Goal: Information Seeking & Learning: Learn about a topic

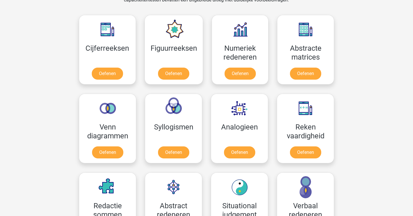
scroll to position [255, 0]
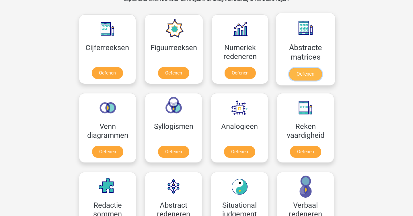
click at [299, 68] on link "Oefenen" at bounding box center [305, 74] width 33 height 13
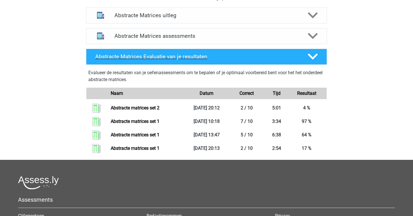
scroll to position [228, 0]
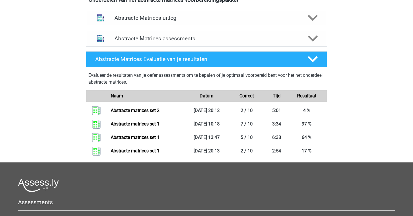
click at [157, 36] on h4 "Abstracte Matrices assessments" at bounding box center [207, 38] width 184 height 7
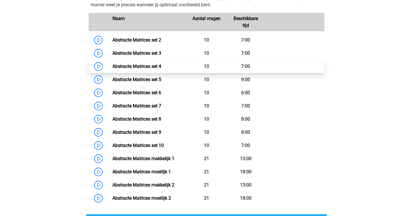
scroll to position [295, 0]
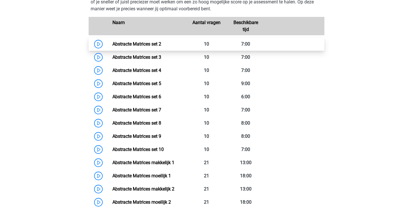
click at [113, 41] on link "Abstracte Matrices set 2" at bounding box center [137, 43] width 49 height 5
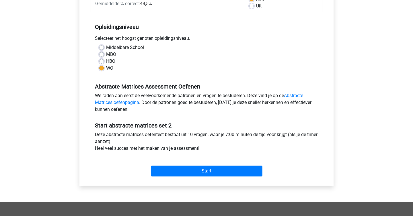
scroll to position [102, 0]
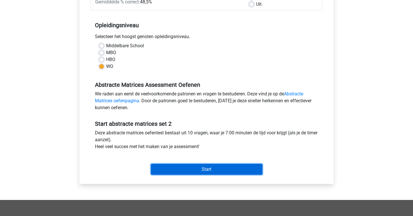
click at [195, 165] on input "Start" at bounding box center [207, 169] width 112 height 11
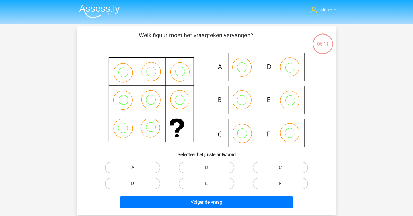
click at [260, 167] on label "C" at bounding box center [280, 167] width 55 height 11
click at [280, 168] on input "C" at bounding box center [282, 170] width 4 height 4
radio input "true"
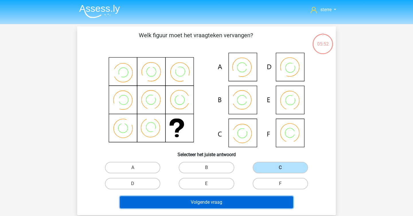
click at [211, 199] on button "Volgende vraag" at bounding box center [207, 203] width 174 height 12
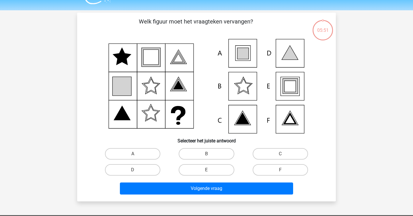
scroll to position [26, 0]
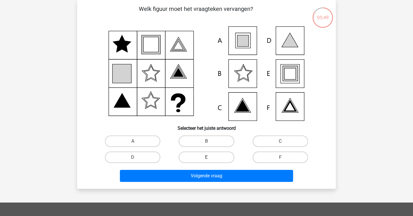
click at [189, 158] on label "E" at bounding box center [206, 157] width 55 height 11
click at [207, 158] on input "E" at bounding box center [209, 160] width 4 height 4
radio input "true"
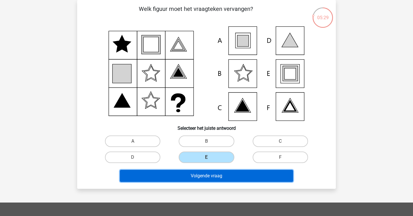
click at [194, 175] on button "Volgende vraag" at bounding box center [207, 176] width 174 height 12
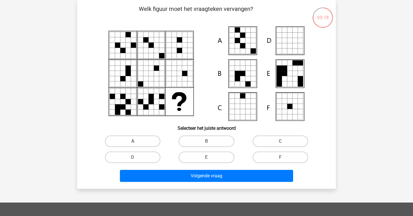
click at [138, 139] on label "A" at bounding box center [132, 141] width 55 height 11
click at [137, 142] on input "A" at bounding box center [135, 144] width 4 height 4
radio input "true"
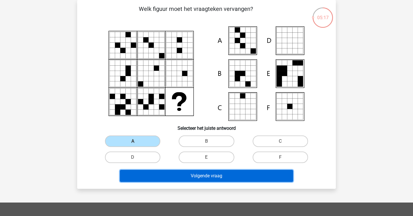
click at [181, 177] on button "Volgende vraag" at bounding box center [207, 176] width 174 height 12
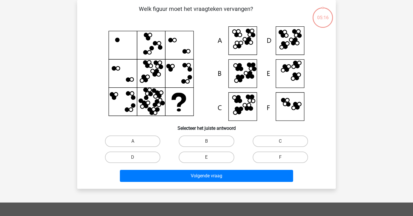
click at [85, 59] on div "Welk figuur moet het vraagteken vervangen?" at bounding box center [207, 95] width 254 height 180
click at [299, 115] on icon at bounding box center [206, 73] width 231 height 95
click at [288, 34] on icon at bounding box center [287, 36] width 4 height 4
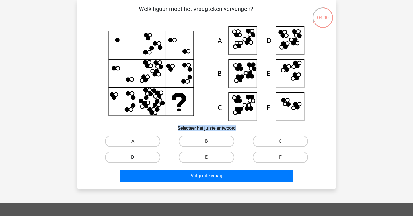
click at [146, 163] on label "D" at bounding box center [132, 157] width 55 height 11
click at [137, 161] on input "D" at bounding box center [135, 160] width 4 height 4
radio input "true"
click at [169, 128] on h6 "Selecteer het juiste antwoord" at bounding box center [206, 126] width 241 height 10
click at [242, 46] on icon at bounding box center [206, 73] width 231 height 95
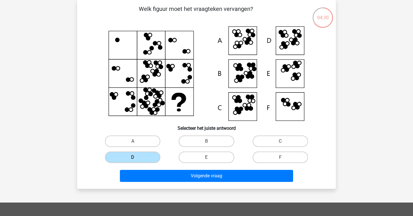
click at [136, 142] on input "A" at bounding box center [135, 144] width 4 height 4
radio input "true"
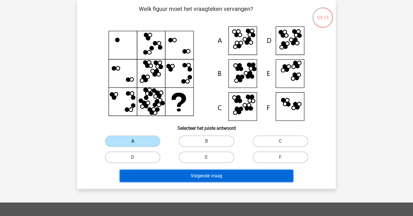
click at [178, 177] on button "Volgende vraag" at bounding box center [207, 176] width 174 height 12
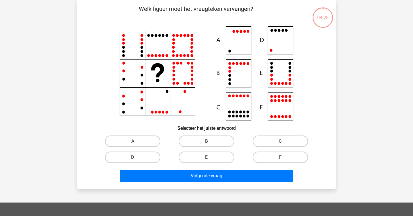
click at [80, 59] on div "Welk figuur moet het vraagteken vervangen?" at bounding box center [207, 95] width 254 height 180
click at [150, 162] on label "D" at bounding box center [132, 157] width 55 height 11
click at [137, 161] on input "D" at bounding box center [135, 160] width 4 height 4
radio input "true"
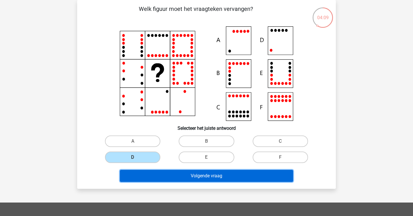
click at [193, 175] on button "Volgende vraag" at bounding box center [207, 176] width 174 height 12
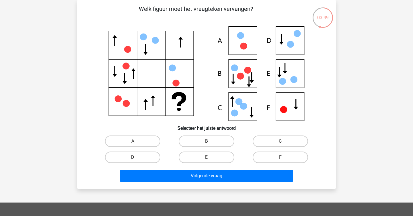
click at [293, 40] on icon at bounding box center [206, 73] width 231 height 95
click at [152, 157] on label "D" at bounding box center [132, 157] width 55 height 11
click at [137, 158] on input "D" at bounding box center [135, 160] width 4 height 4
radio input "true"
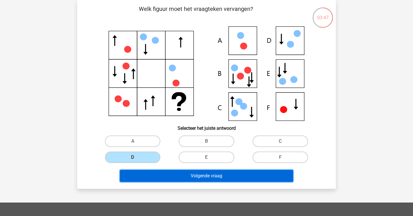
click at [185, 171] on button "Volgende vraag" at bounding box center [207, 176] width 174 height 12
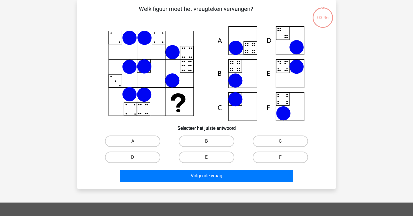
click at [79, 84] on div "Welk figuur moet het vraagteken vervangen?" at bounding box center [206, 94] width 259 height 189
click at [153, 10] on p "Welk figuur moet het vraagteken vervangen?" at bounding box center [195, 13] width 219 height 17
click at [151, 7] on p "Welk figuur moet het vraagteken vervangen?" at bounding box center [195, 13] width 219 height 17
copy p
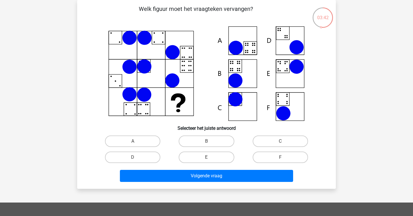
click at [119, 18] on p "Welk figuur moet het vraagteken vervangen?" at bounding box center [195, 13] width 219 height 17
click at [208, 143] on input "B" at bounding box center [209, 144] width 4 height 4
radio input "true"
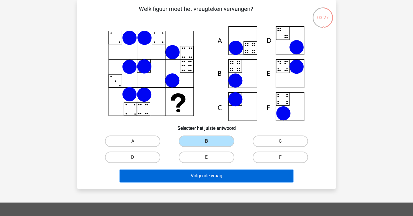
click at [221, 172] on button "Volgende vraag" at bounding box center [207, 176] width 174 height 12
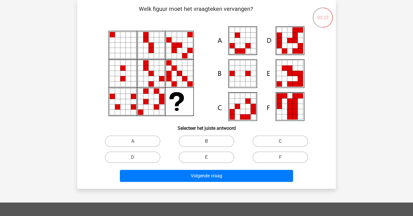
click at [170, 9] on p "Welk figuur moet het vraagteken vervangen?" at bounding box center [195, 13] width 219 height 17
copy p
click at [183, 21] on p "Welk figuur moet het vraagteken vervangen?" at bounding box center [195, 13] width 219 height 17
click at [194, 157] on label "E" at bounding box center [206, 157] width 55 height 11
click at [207, 158] on input "E" at bounding box center [209, 160] width 4 height 4
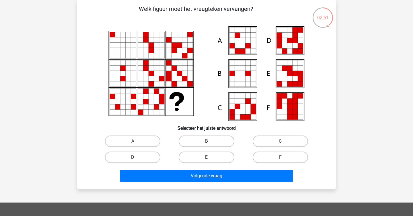
radio input "true"
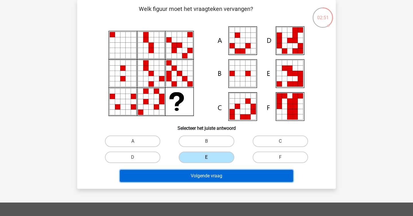
click at [205, 173] on button "Volgende vraag" at bounding box center [207, 176] width 174 height 12
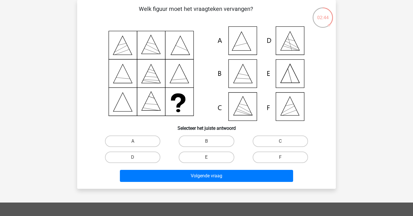
click at [153, 6] on p "Welk figuur moet het vraagteken vervangen?" at bounding box center [195, 13] width 219 height 17
copy p
click at [153, 6] on p "Welk figuur moet het vraagteken vervangen?" at bounding box center [195, 13] width 219 height 17
click at [262, 135] on div "C" at bounding box center [281, 141] width 74 height 16
click at [263, 136] on label "C" at bounding box center [280, 141] width 55 height 11
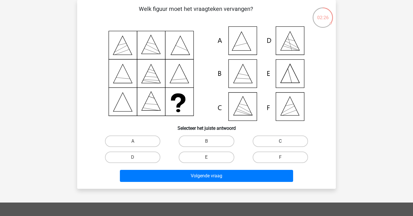
click at [280, 142] on input "C" at bounding box center [282, 144] width 4 height 4
radio input "true"
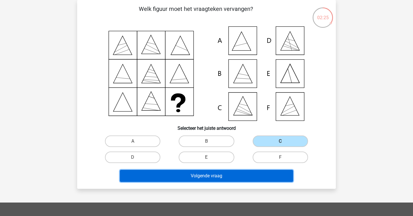
click at [257, 178] on button "Volgende vraag" at bounding box center [207, 176] width 174 height 12
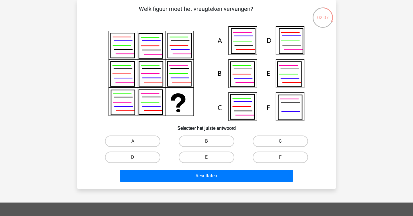
click at [266, 138] on label "C" at bounding box center [280, 141] width 55 height 11
click at [280, 142] on input "C" at bounding box center [282, 144] width 4 height 4
radio input "true"
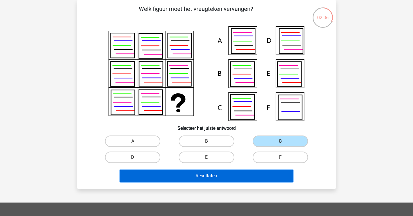
click at [242, 173] on button "Resultaten" at bounding box center [207, 176] width 174 height 12
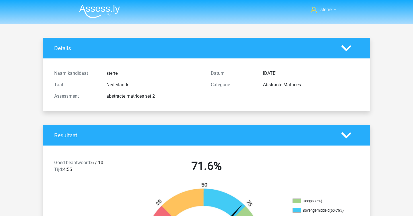
click at [145, 96] on div "abstracte matrices set 2" at bounding box center [154, 96] width 104 height 7
copy div
click at [145, 96] on div "abstracte matrices set 2" at bounding box center [154, 96] width 104 height 7
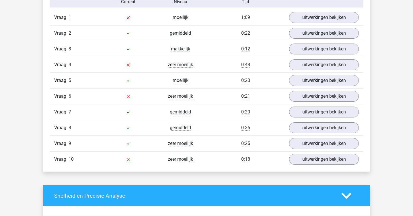
scroll to position [386, 0]
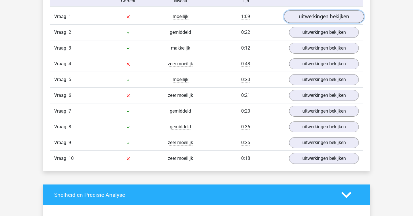
click at [308, 17] on link "uitwerkingen bekijken" at bounding box center [324, 16] width 80 height 13
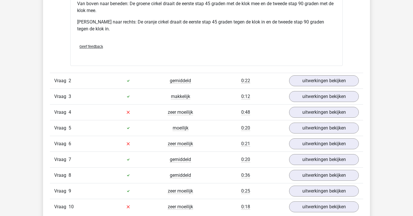
scroll to position [589, 0]
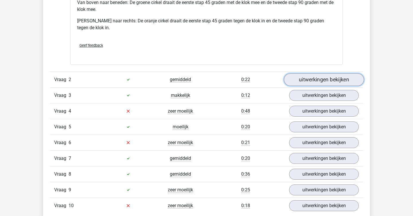
click at [303, 81] on link "uitwerkingen bekijken" at bounding box center [324, 79] width 80 height 13
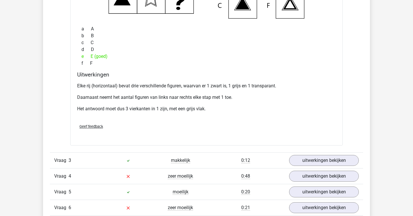
scroll to position [775, 0]
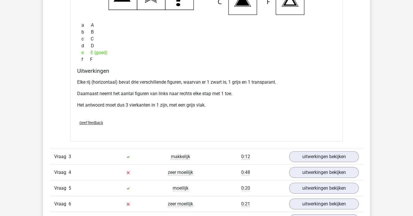
click at [306, 163] on div "Vraag 3 makkelijk 0:12 uitwerkingen bekijken" at bounding box center [206, 157] width 313 height 16
click at [306, 160] on link "uitwerkingen bekijken" at bounding box center [324, 157] width 80 height 13
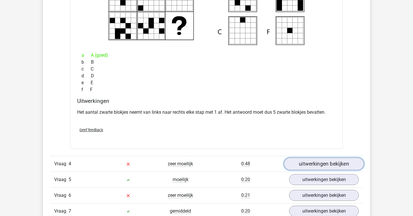
click at [306, 160] on link "uitwerkingen bekijken" at bounding box center [324, 164] width 80 height 13
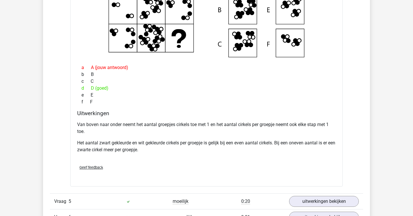
scroll to position [1236, 0]
click at [205, 148] on p "Het aantal zwart gekleurde en wit gekleurde cirkels per groepje is gelijk bij e…" at bounding box center [206, 147] width 259 height 14
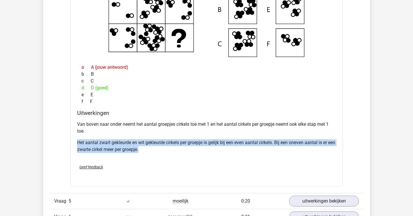
click at [205, 148] on p "Het aantal zwart gekleurde en wit gekleurde cirkels per groepje is gelijk bij e…" at bounding box center [206, 147] width 259 height 14
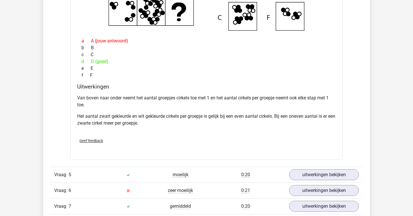
scroll to position [1265, 0]
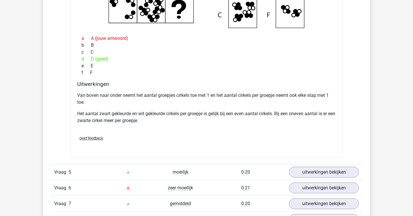
click at [205, 148] on div "Verstuur" at bounding box center [207, 150] width 264 height 9
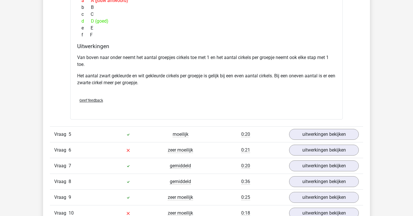
scroll to position [1304, 0]
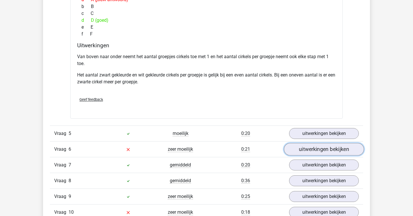
click at [312, 148] on link "uitwerkingen bekijken" at bounding box center [324, 149] width 80 height 13
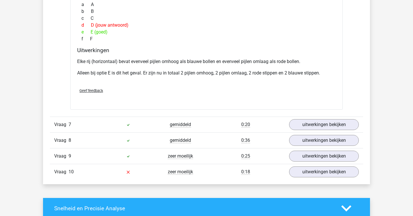
scroll to position [1580, 0]
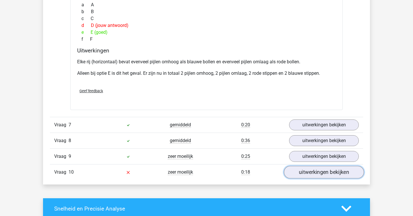
click at [317, 172] on link "uitwerkingen bekijken" at bounding box center [324, 173] width 80 height 13
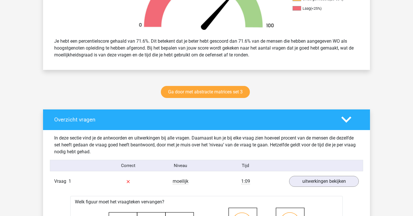
scroll to position [219, 0]
